Goal: Navigation & Orientation: Find specific page/section

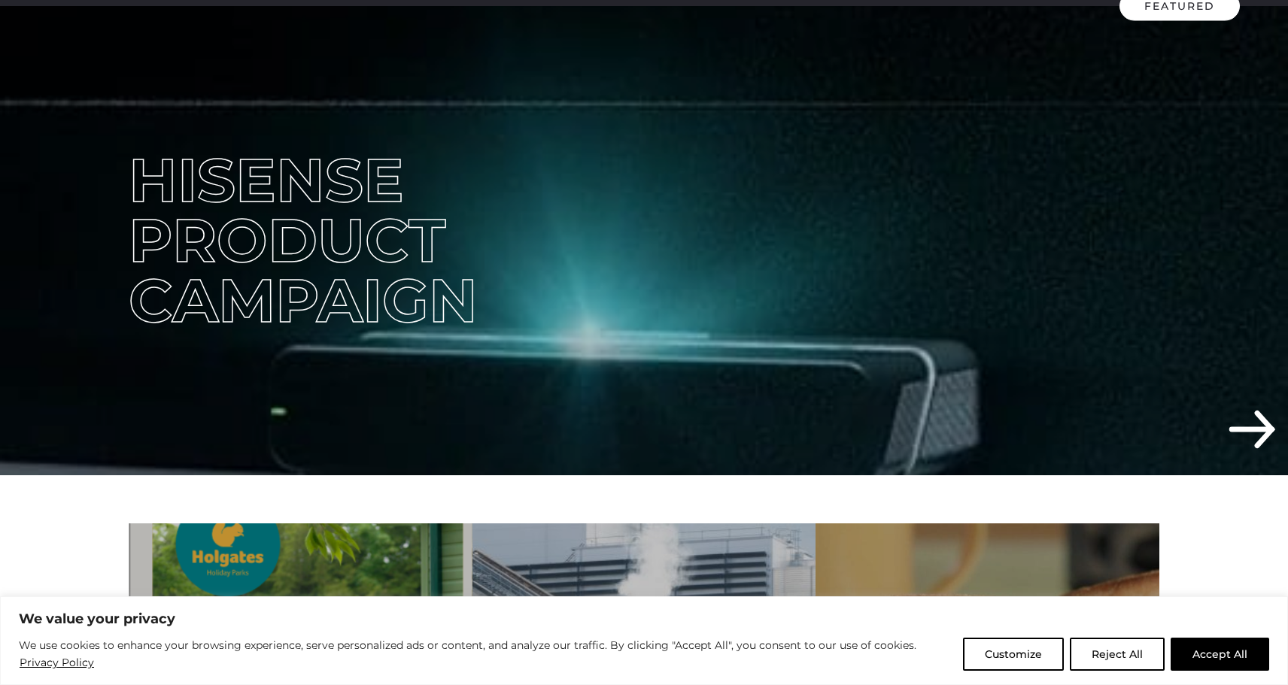
scroll to position [335, 0]
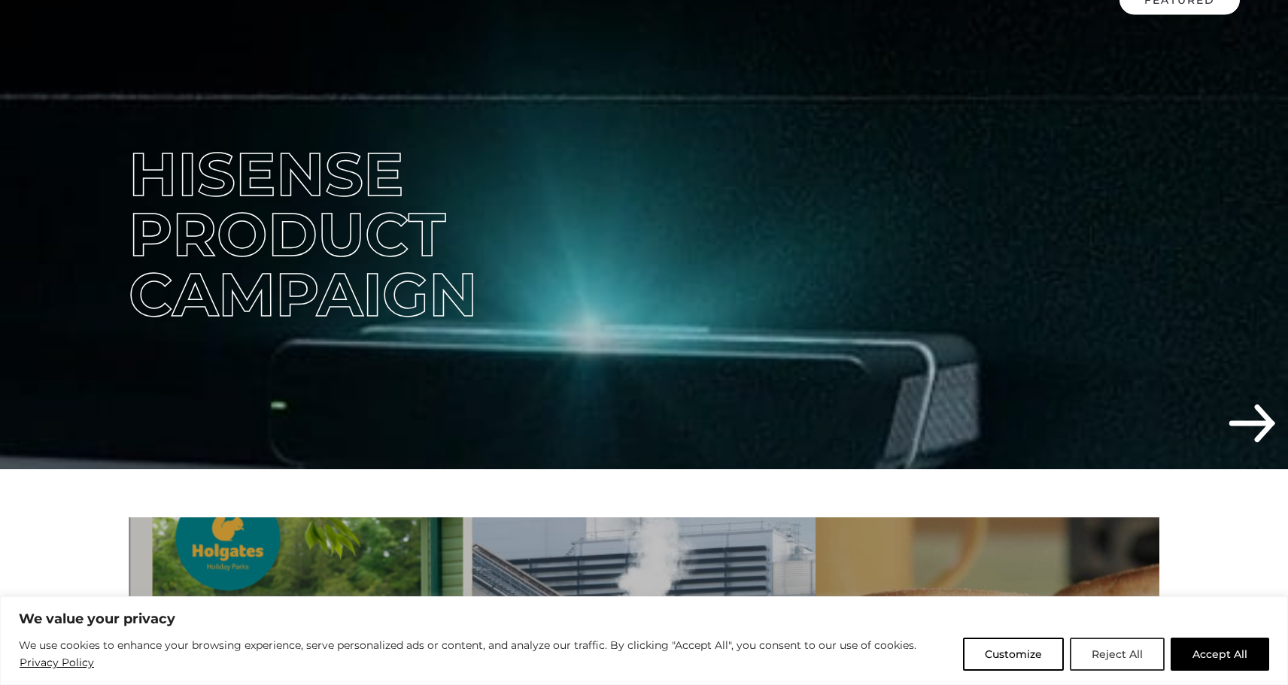
click at [1135, 657] on button "Reject All" at bounding box center [1117, 654] width 95 height 33
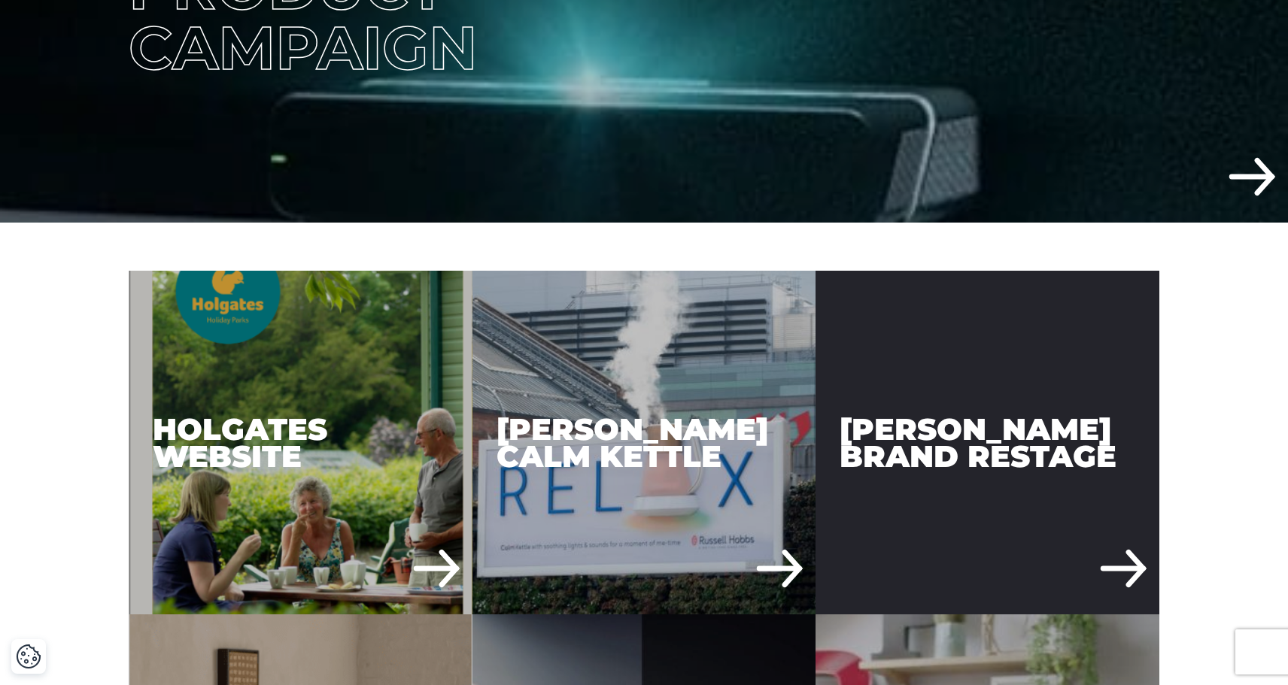
scroll to position [590, 0]
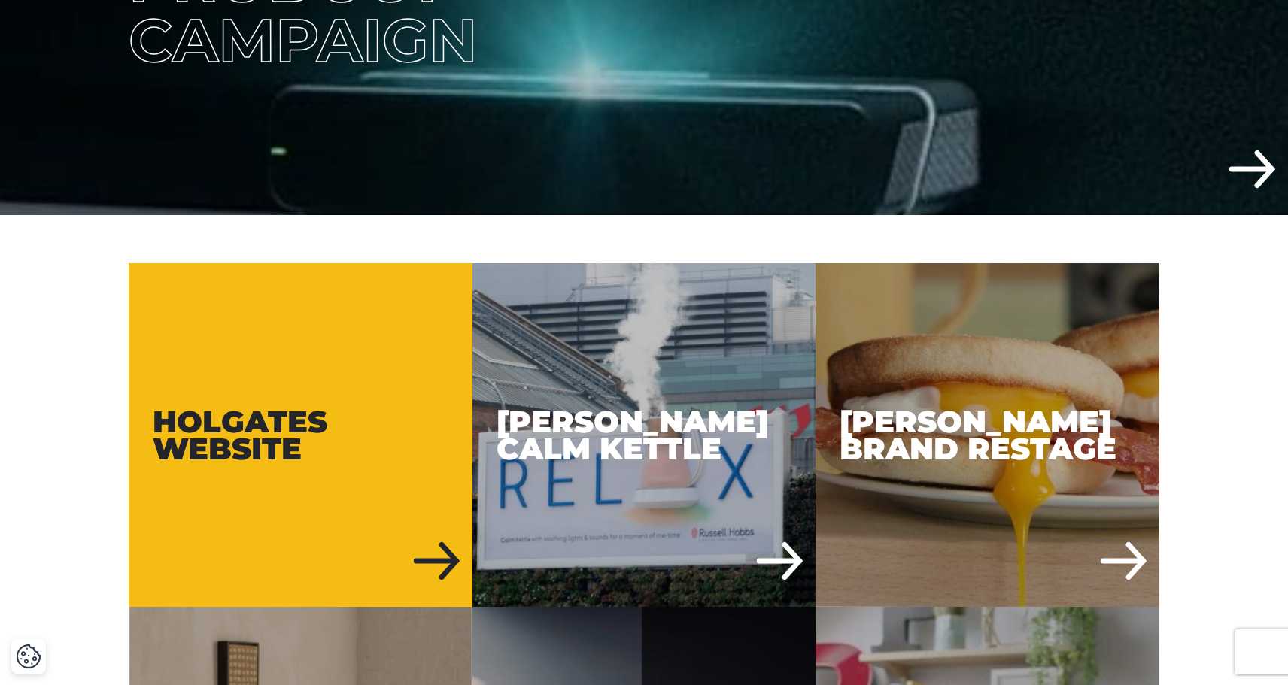
click at [159, 289] on div "Holgates Website" at bounding box center [301, 435] width 344 height 344
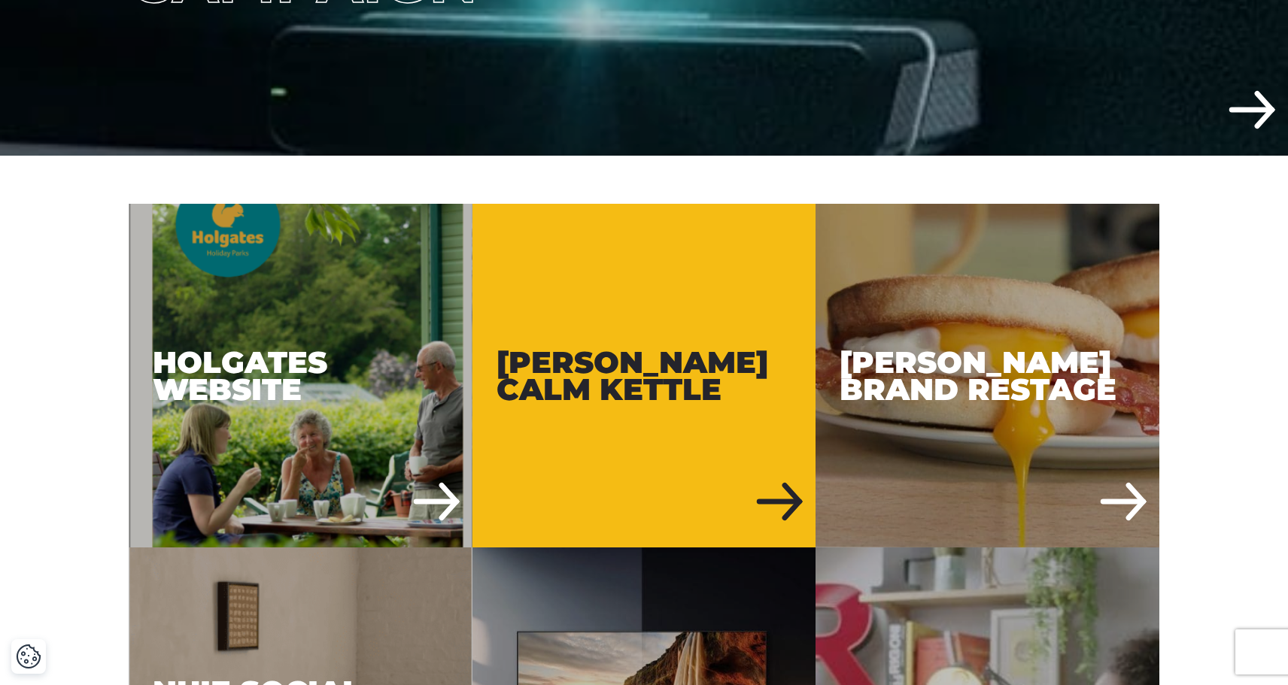
scroll to position [652, 0]
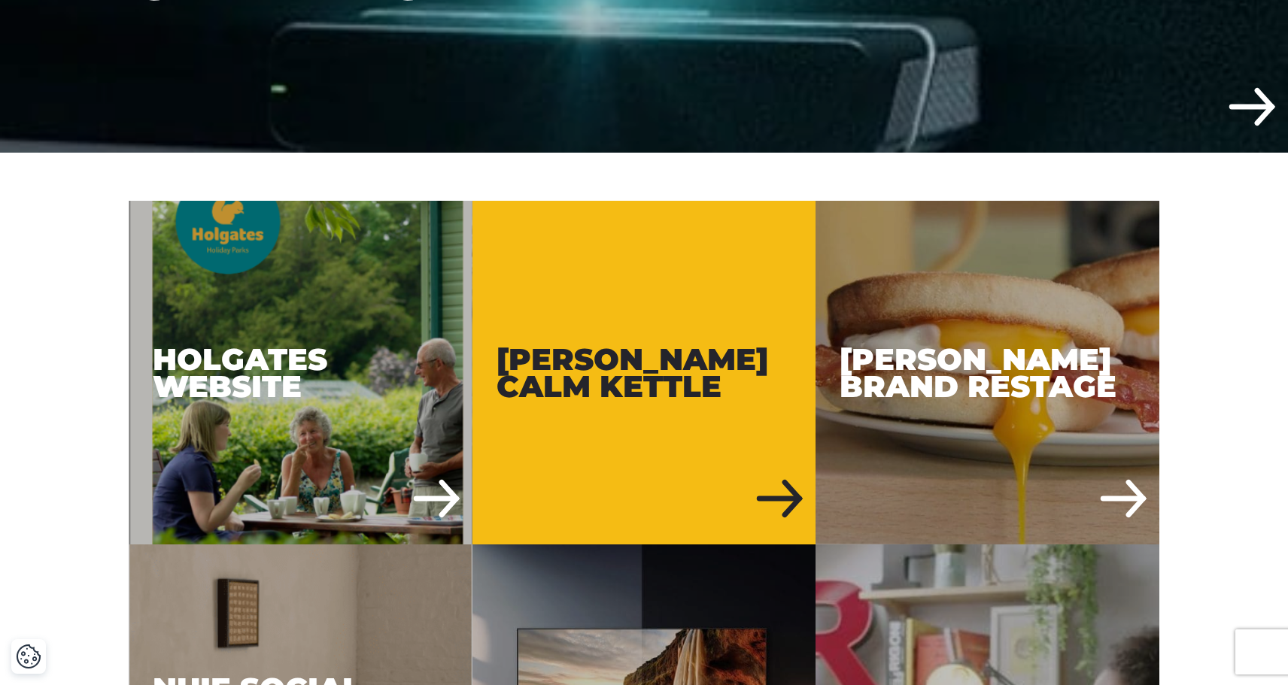
click at [551, 372] on div "Russell Hobbs Calm Kettle" at bounding box center [644, 373] width 344 height 344
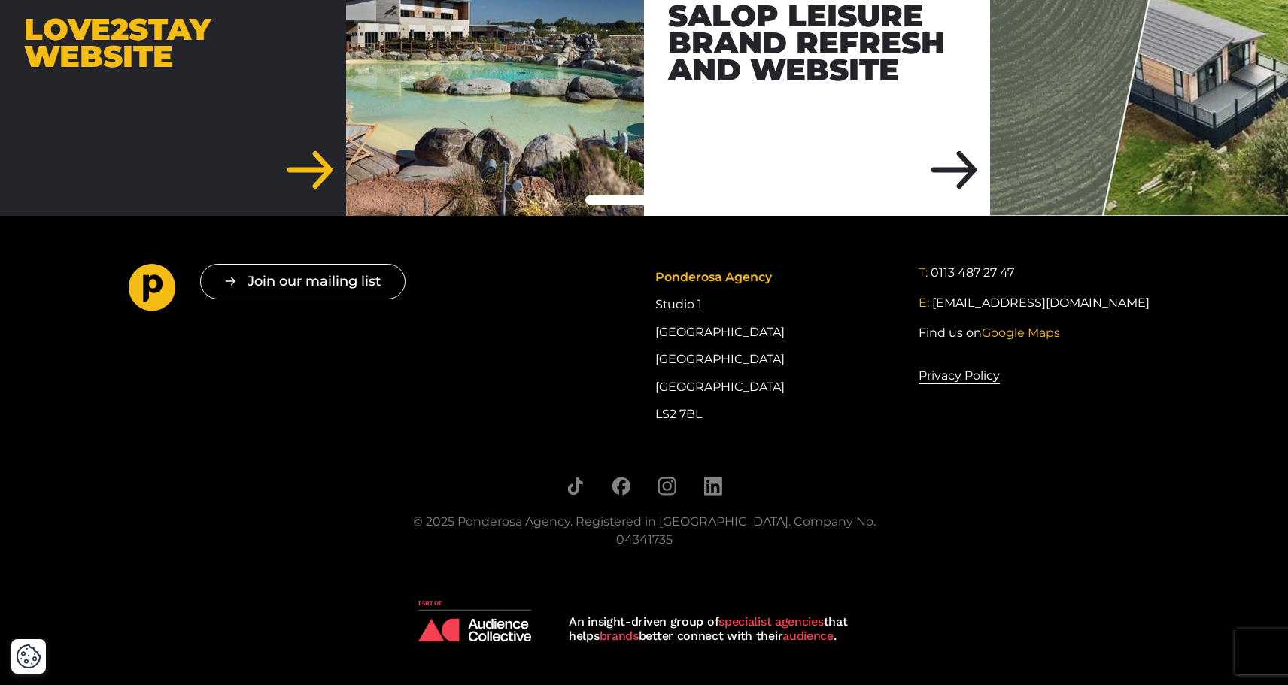
scroll to position [6851, 0]
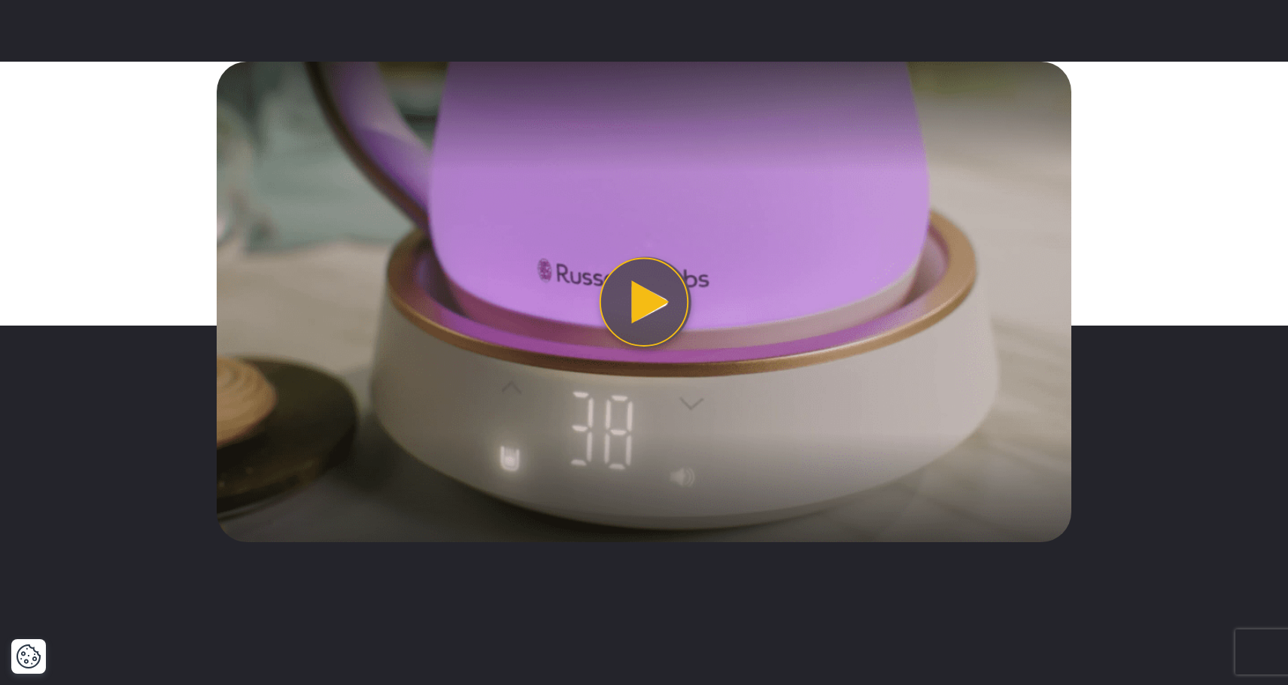
scroll to position [1951, 0]
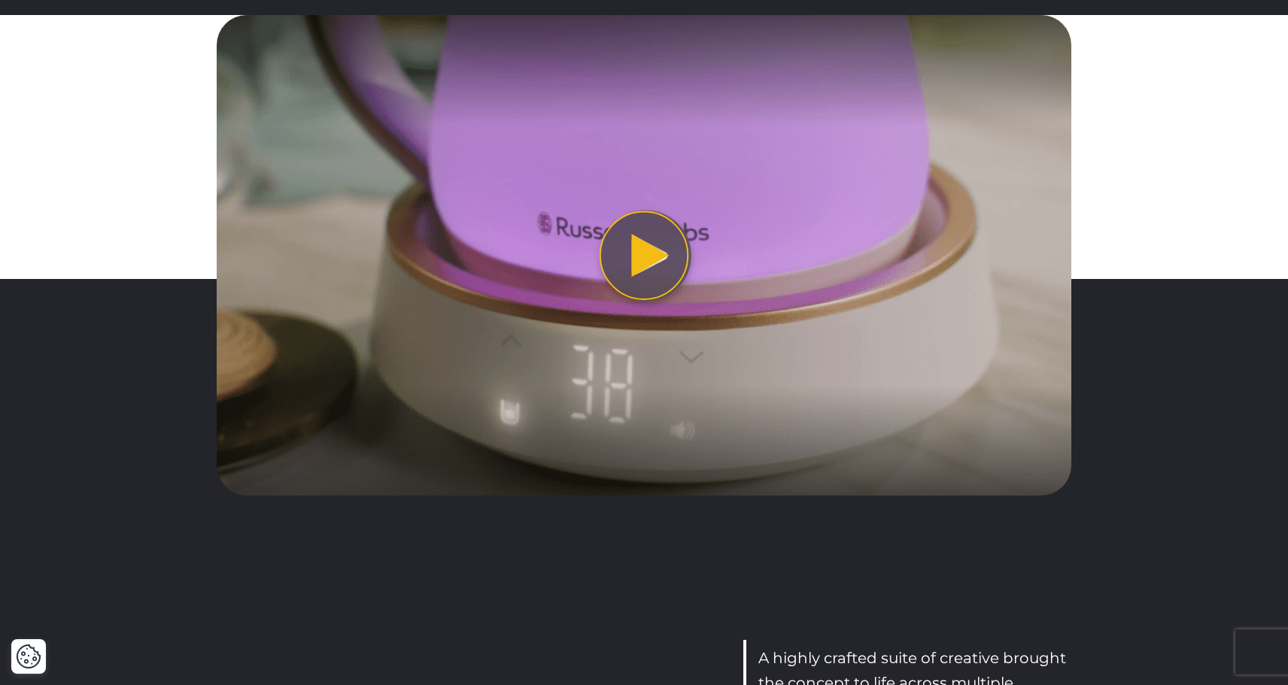
click at [630, 236] on button "Play video" at bounding box center [644, 255] width 855 height 481
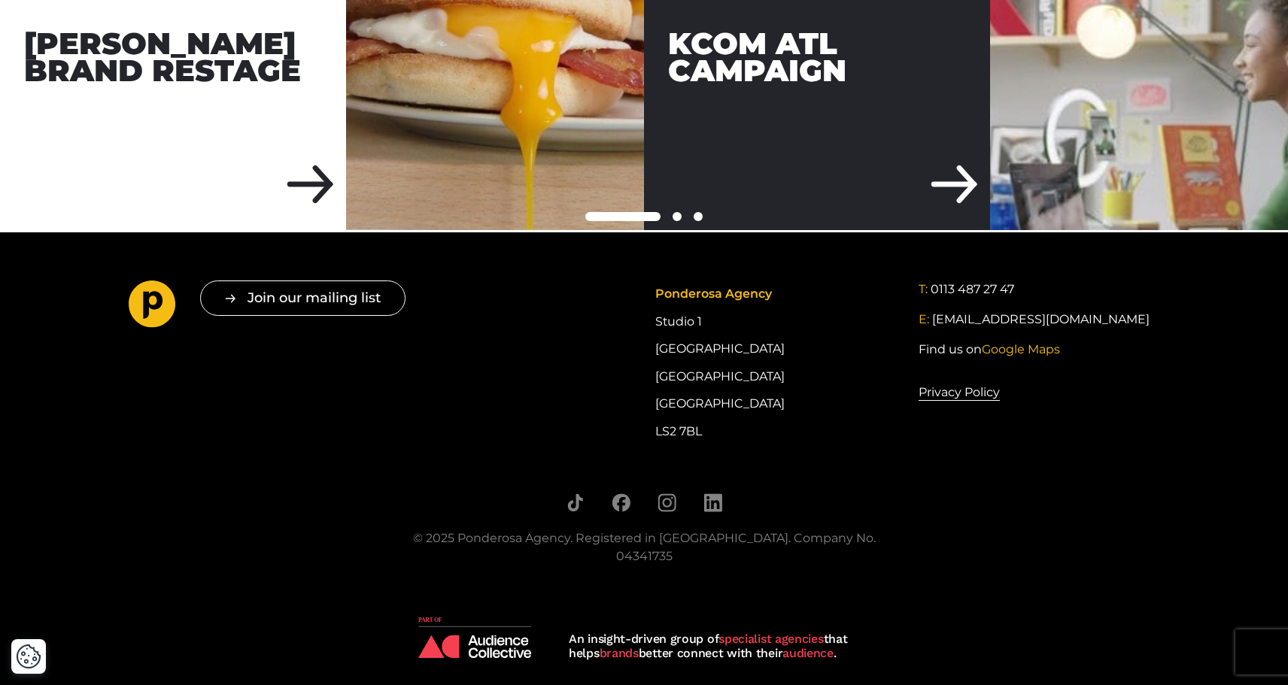
scroll to position [4982, 0]
